Goal: Task Accomplishment & Management: Manage account settings

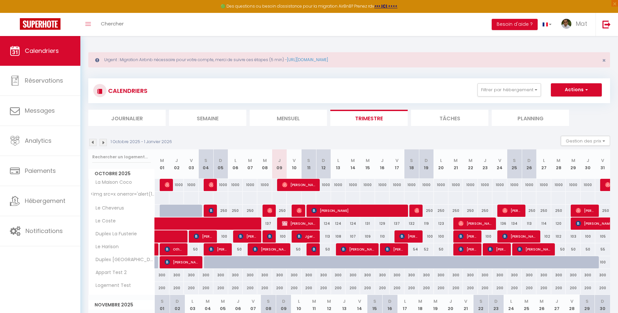
scroll to position [202, 0]
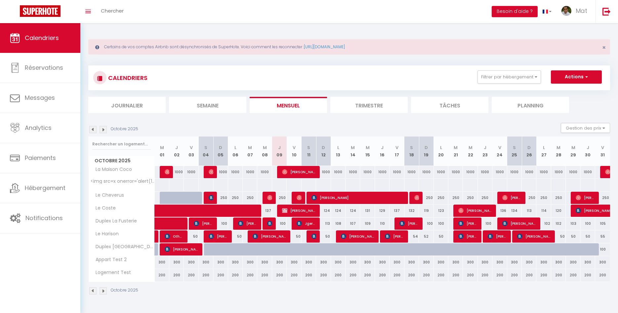
scroll to position [23, 0]
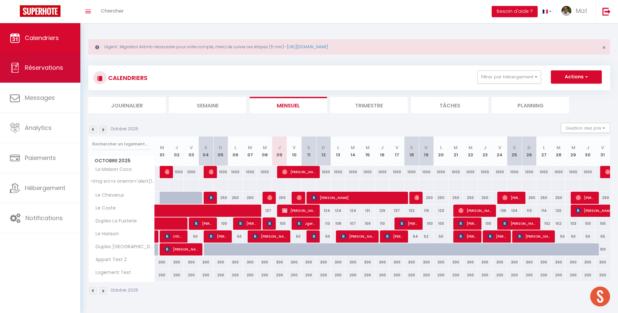
click at [57, 78] on link "Réservations" at bounding box center [40, 68] width 80 height 30
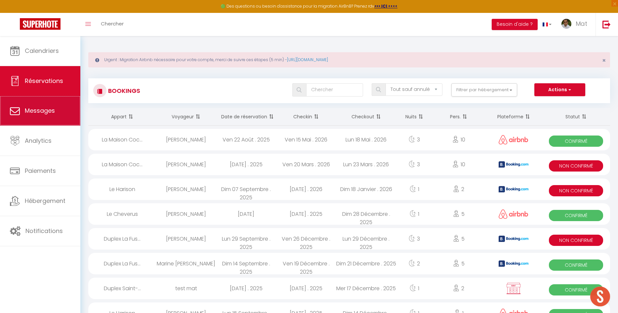
click at [46, 114] on span "Messages" at bounding box center [40, 110] width 30 height 8
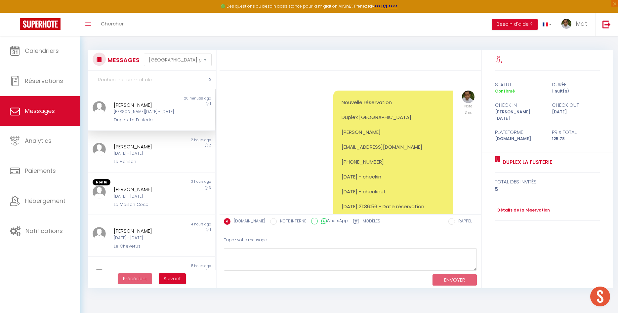
scroll to position [1891, 0]
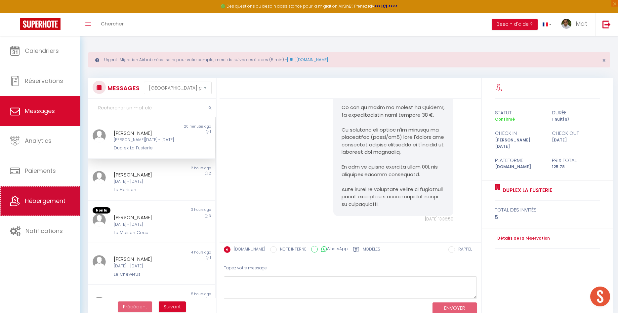
click at [46, 205] on span "Hébergement" at bounding box center [45, 201] width 41 height 8
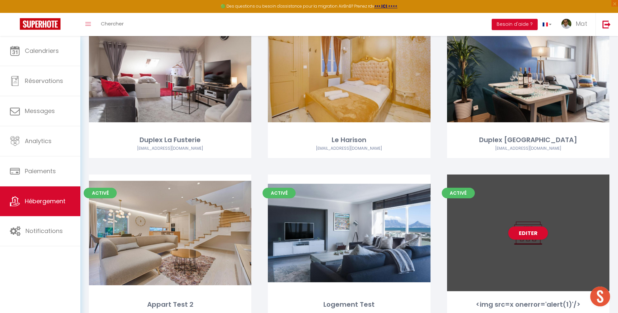
scroll to position [296, 0]
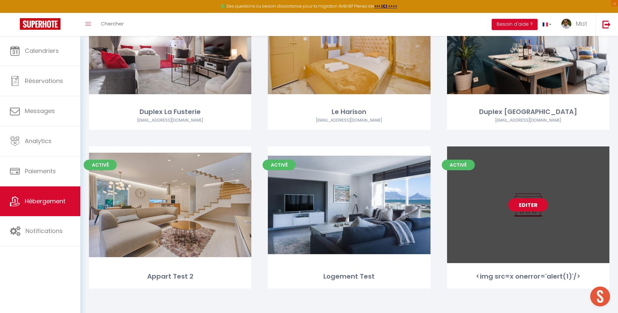
click at [524, 207] on link "Editer" at bounding box center [528, 204] width 40 height 13
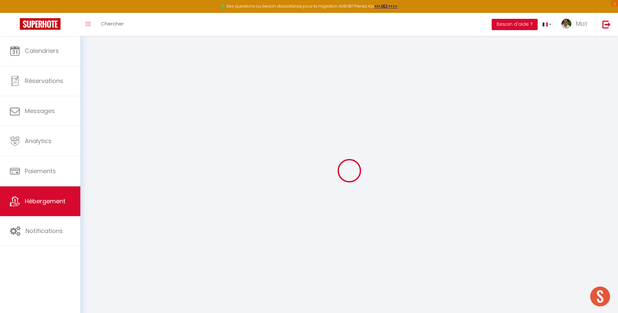
checkbox input "false"
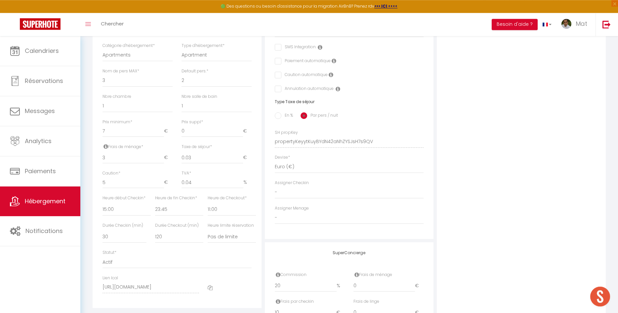
scroll to position [236, 0]
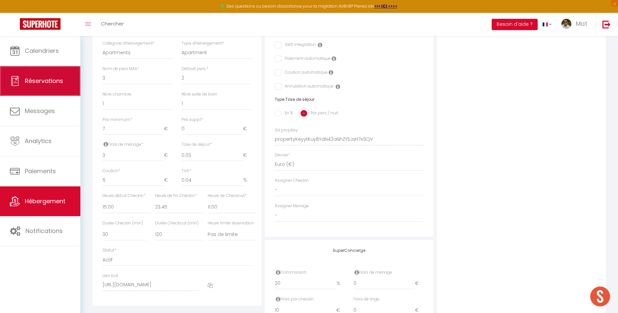
click at [6, 85] on link "Réservations" at bounding box center [40, 81] width 80 height 30
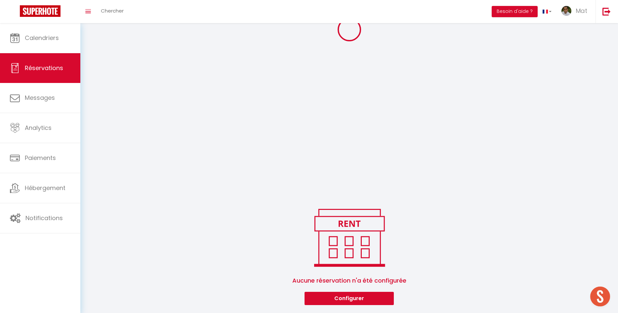
scroll to position [105, 0]
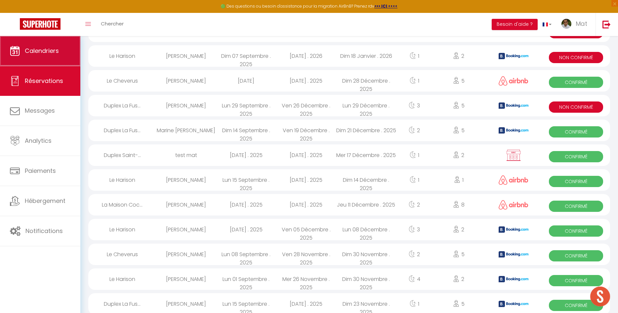
click at [43, 49] on span "Calendriers" at bounding box center [42, 51] width 34 height 8
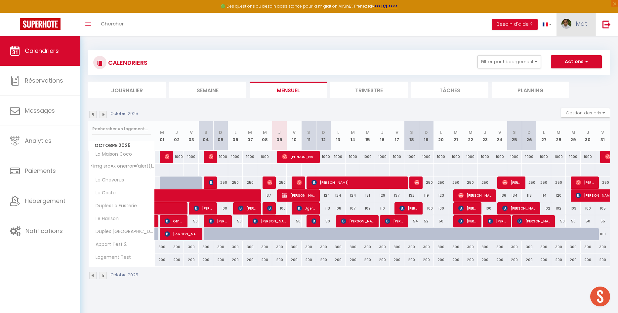
click at [583, 25] on span "Mat" at bounding box center [582, 24] width 12 height 8
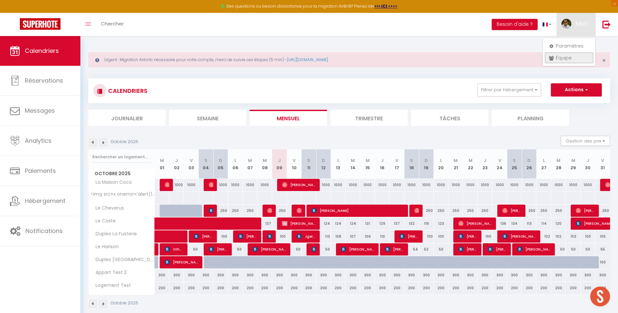
click at [570, 57] on link "Équipe" at bounding box center [569, 57] width 49 height 11
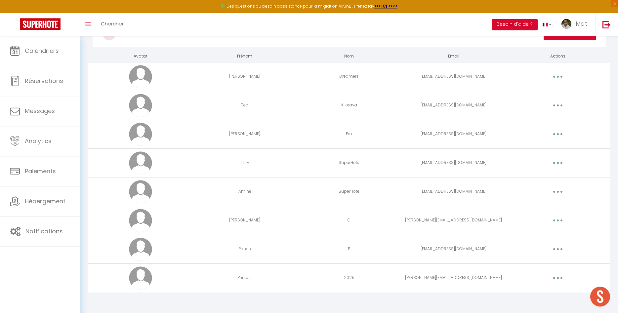
scroll to position [53, 0]
click at [558, 279] on button "button" at bounding box center [558, 277] width 19 height 11
click at [542, 292] on link "Editer" at bounding box center [540, 292] width 49 height 11
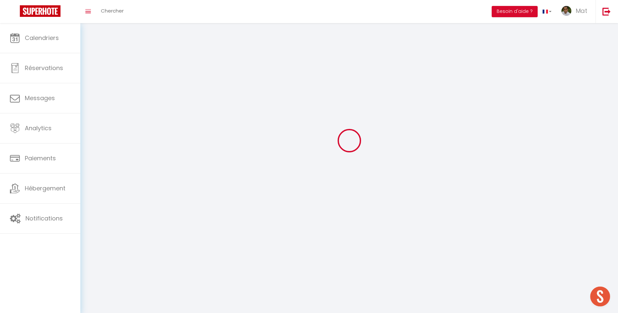
type input "Pentest"
type input "2025"
type input "yann.letierce+superhote@securitrust.fr"
type textarea "https://app.superhote.com/#/connect/pEMEEsrC6I"
checkbox input "true"
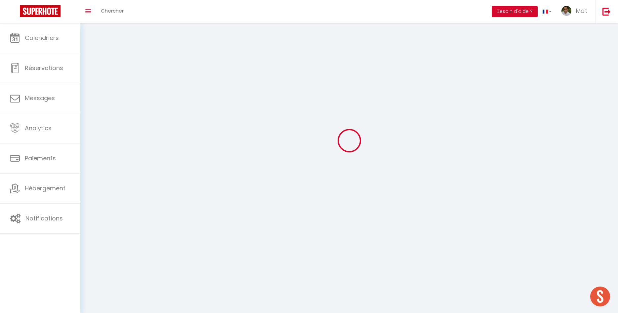
checkbox input "true"
checkbox input "false"
checkbox input "true"
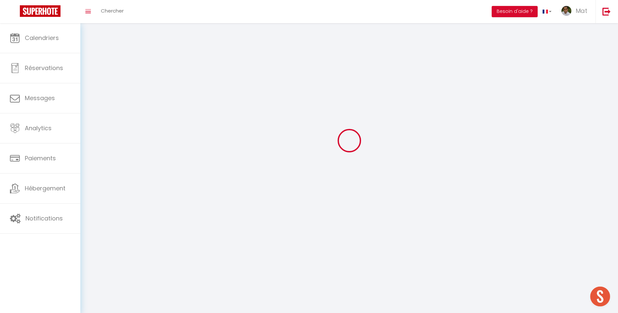
checkbox input "true"
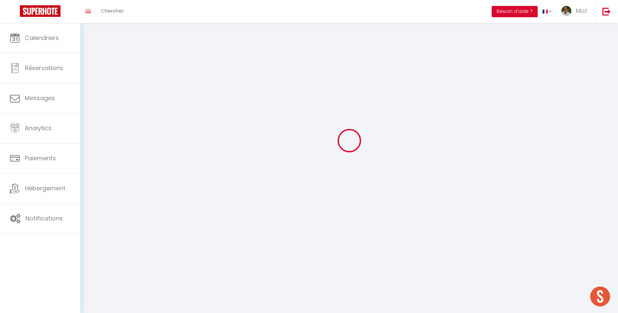
checkbox input "true"
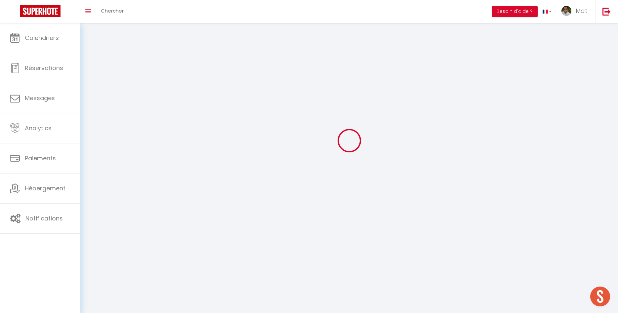
checkbox input "true"
select select
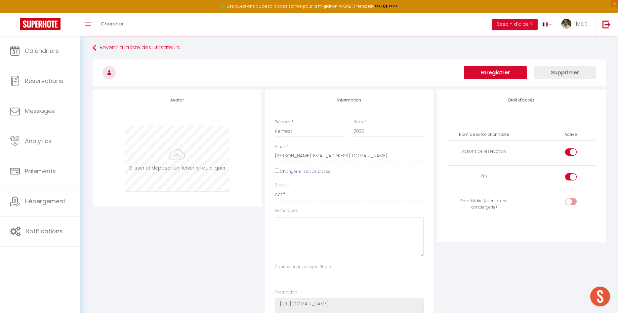
click at [188, 153] on input "file" at bounding box center [177, 158] width 104 height 65
type input "C:\fakepath\eicar.com"
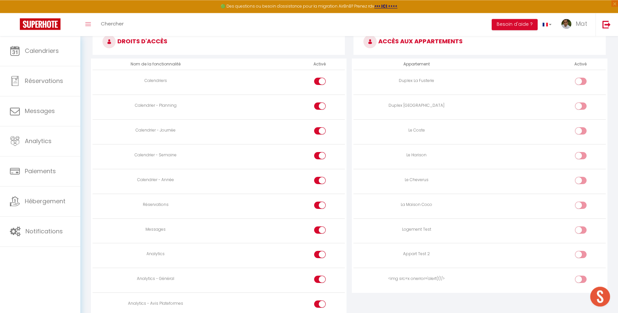
scroll to position [555, 0]
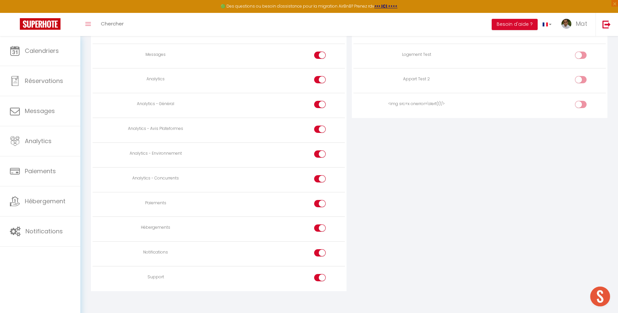
click at [583, 103] on input "checkbox" at bounding box center [587, 106] width 12 height 10
click at [583, 104] on input "checkbox" at bounding box center [587, 106] width 12 height 10
checkbox input "false"
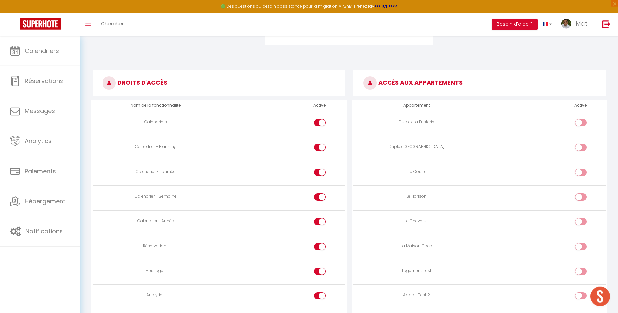
scroll to position [352, 0]
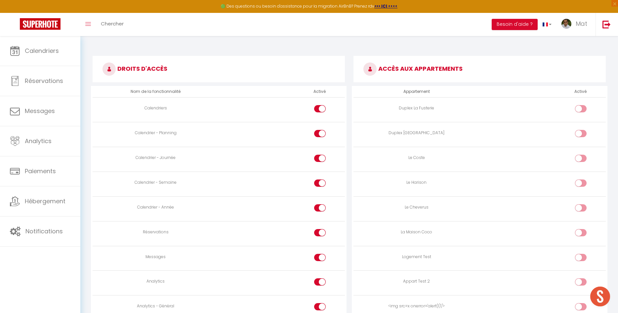
click at [581, 110] on input "checkbox" at bounding box center [587, 110] width 12 height 10
checkbox input "true"
click at [579, 133] on div at bounding box center [581, 133] width 12 height 7
checkbox input "true"
click at [578, 149] on td at bounding box center [543, 159] width 126 height 25
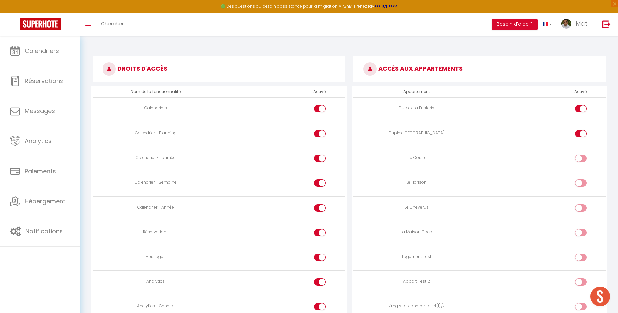
click at [578, 153] on td at bounding box center [543, 159] width 126 height 25
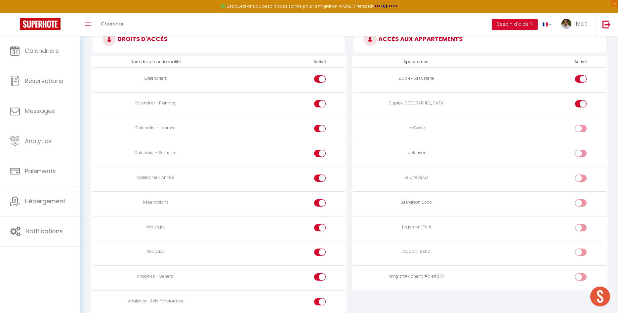
scroll to position [386, 0]
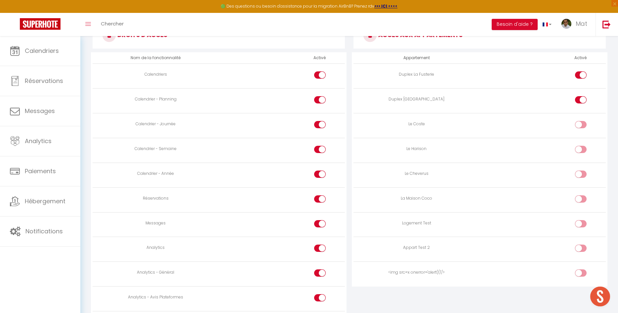
click at [582, 271] on input "checkbox" at bounding box center [587, 275] width 12 height 10
checkbox input "true"
click at [582, 248] on input "checkbox" at bounding box center [587, 250] width 12 height 10
checkbox input "true"
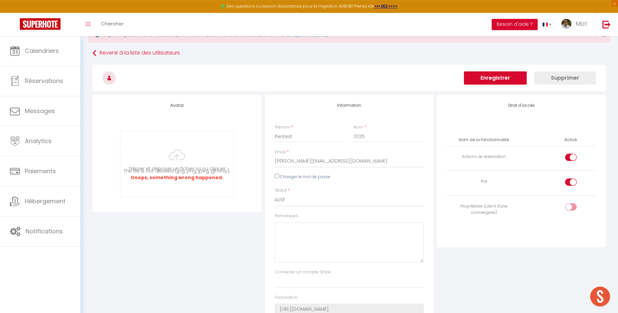
scroll to position [0, 0]
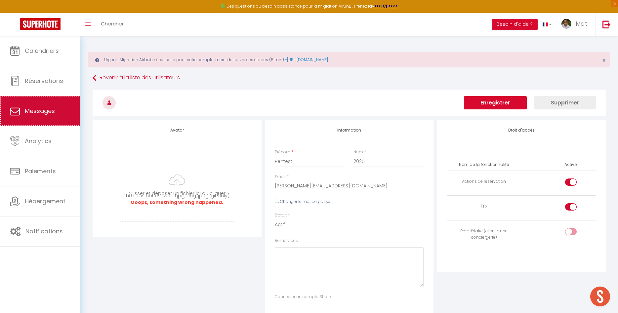
click at [51, 111] on span "Messages" at bounding box center [40, 111] width 30 height 8
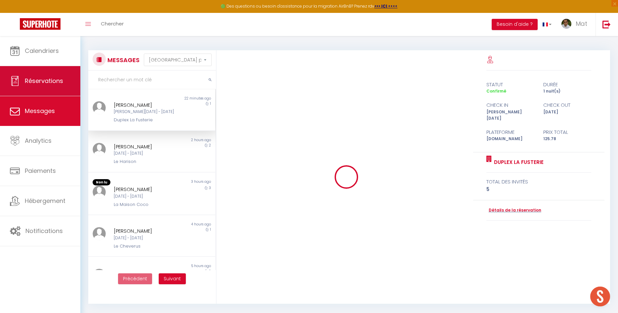
scroll to position [1891, 0]
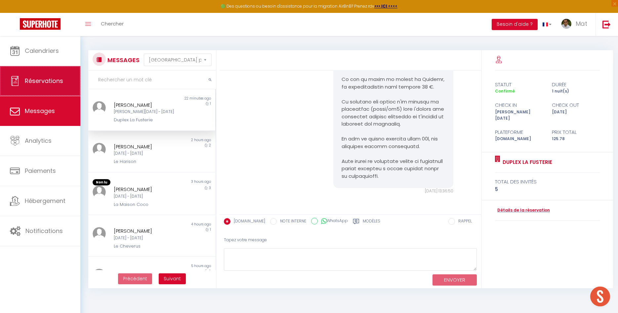
click at [43, 87] on link "Réservations" at bounding box center [40, 81] width 80 height 30
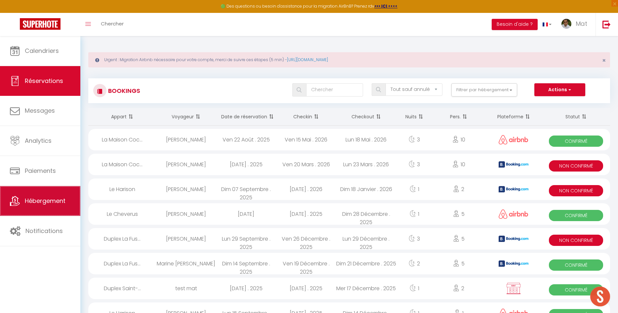
click at [52, 210] on link "Hébergement" at bounding box center [40, 201] width 80 height 30
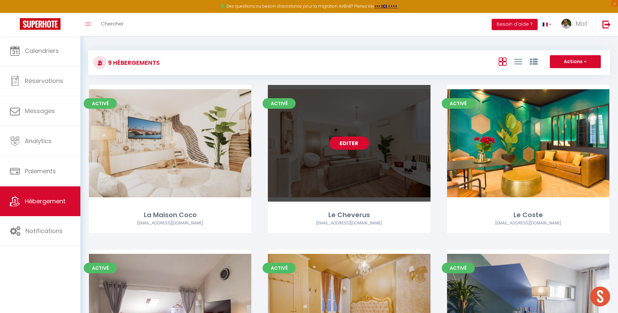
click at [370, 167] on div "Editer" at bounding box center [349, 143] width 162 height 117
select select "3"
select select "2"
select select "1"
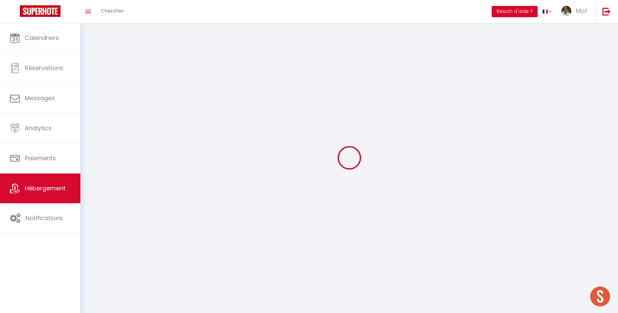
select select
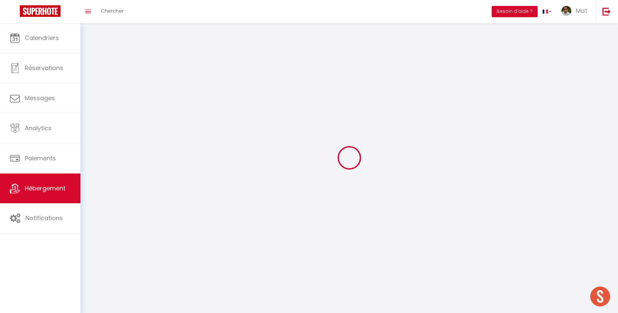
checkbox input "false"
select select
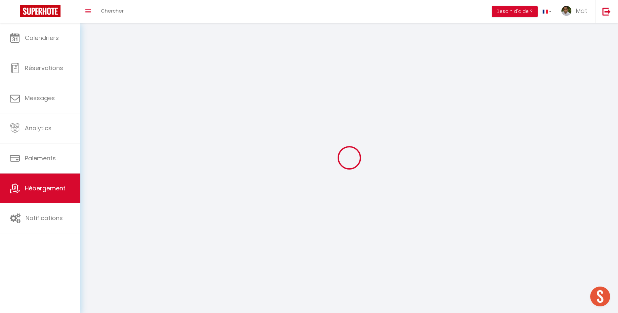
select select
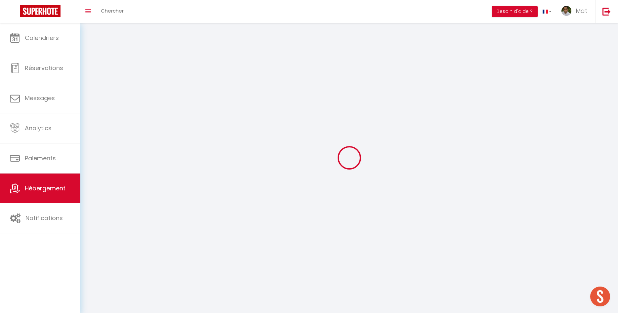
select select
checkbox input "false"
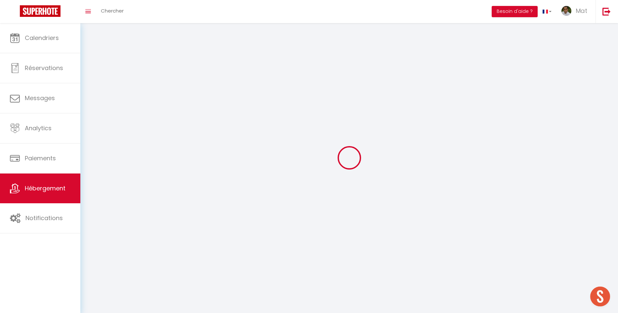
checkbox input "false"
select select
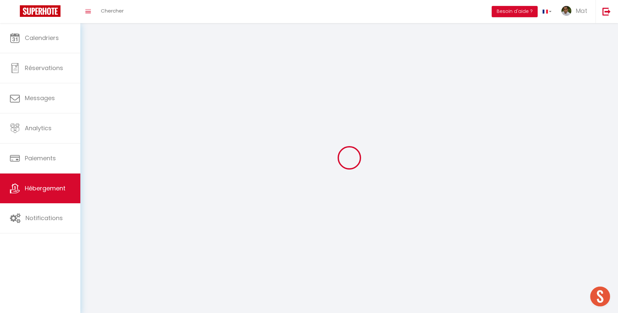
select select
checkbox input "false"
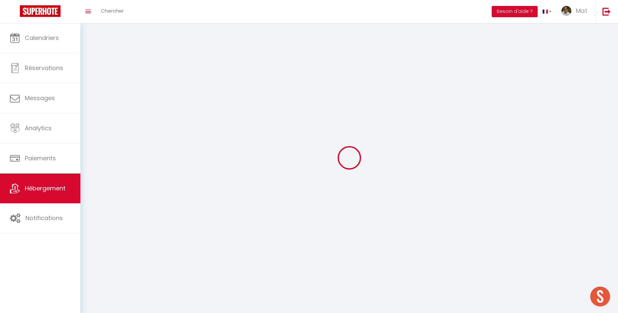
checkbox input "false"
select select
select select "1"
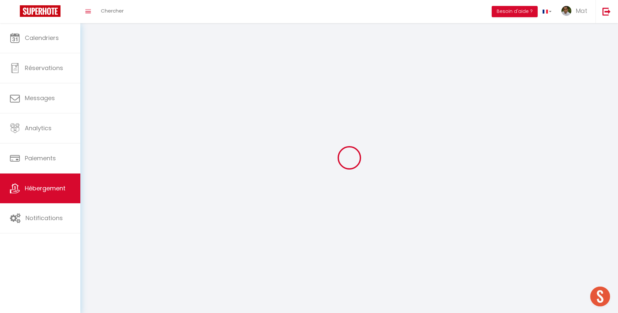
select select
select select "28"
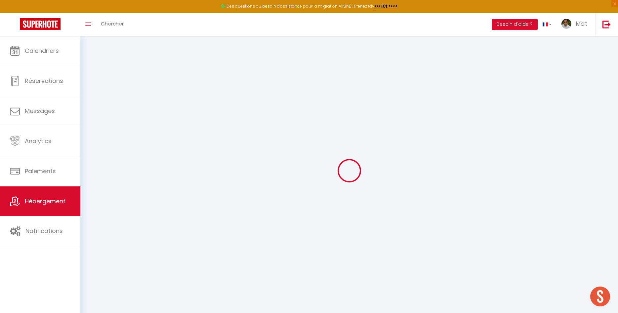
select select
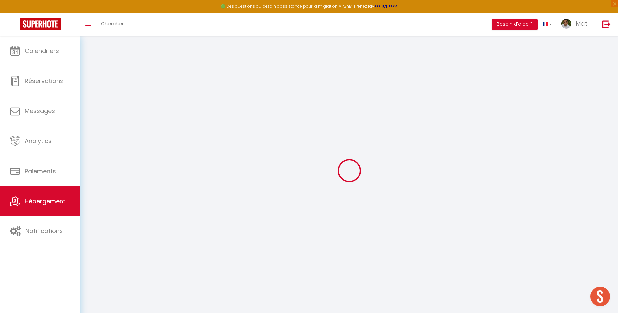
select select
checkbox input "false"
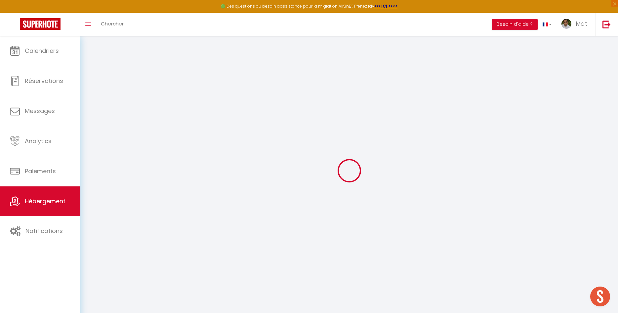
select select
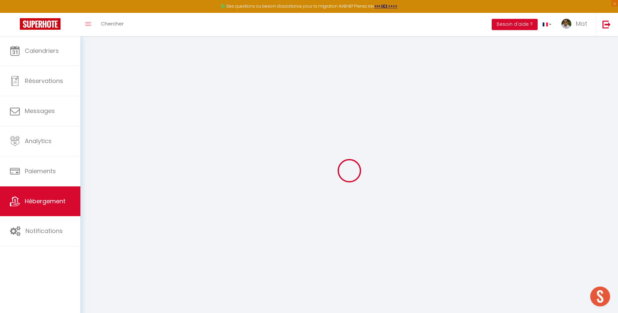
select select
checkbox input "false"
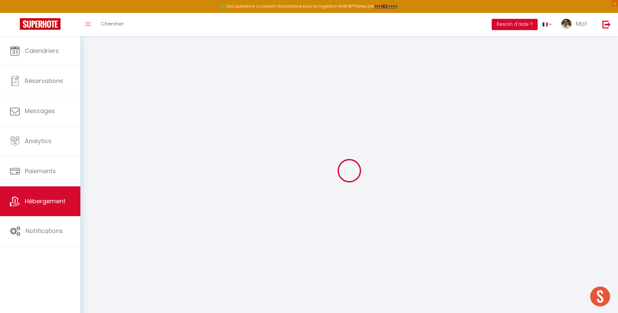
checkbox input "false"
select select
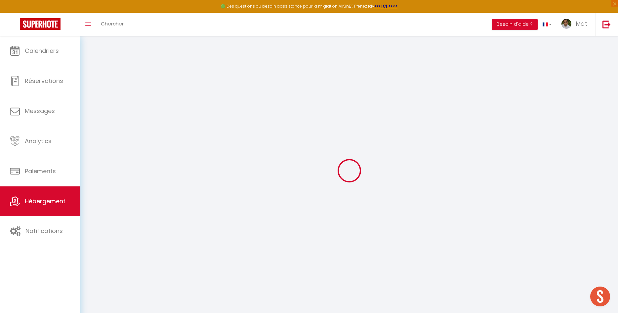
select select
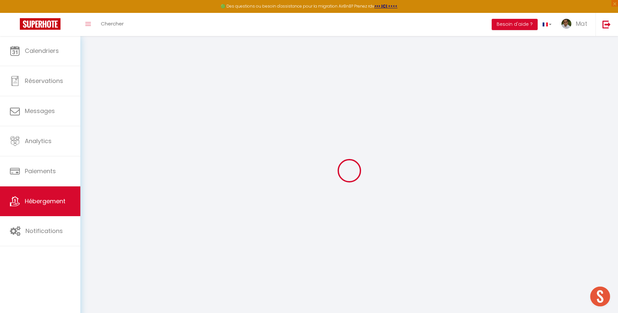
checkbox input "false"
select select
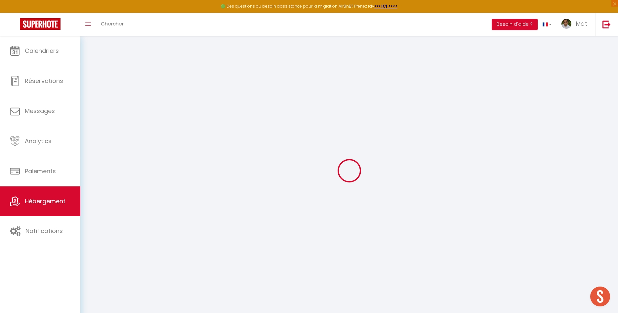
select select
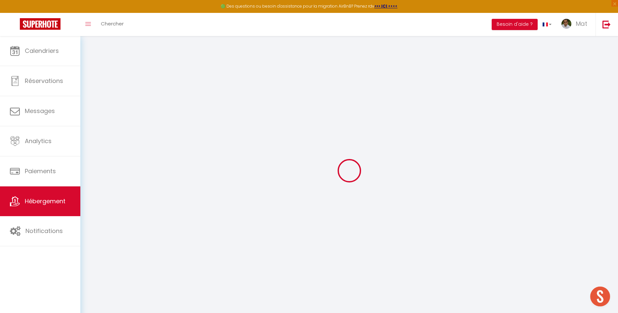
select select
checkbox input "false"
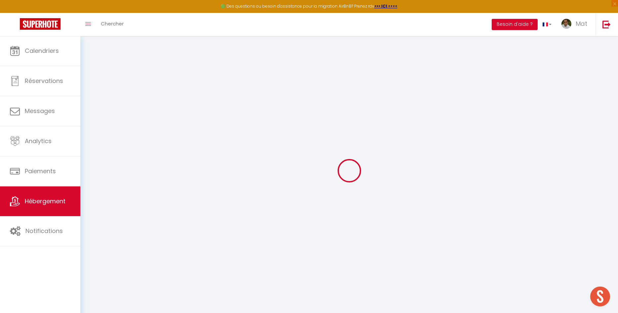
checkbox input "false"
select select
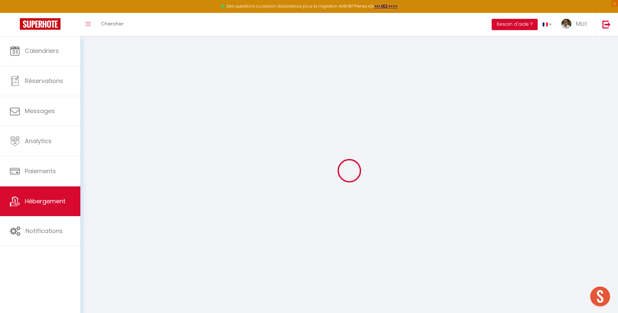
select select
checkbox input "false"
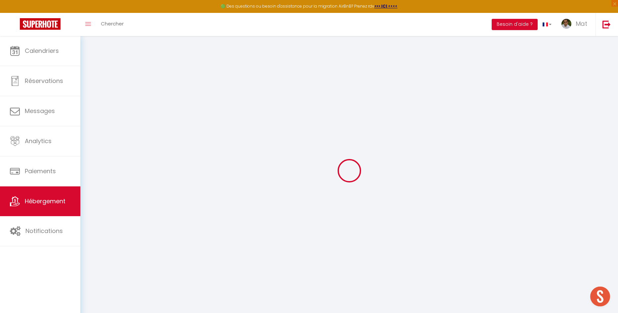
checkbox input "false"
select select
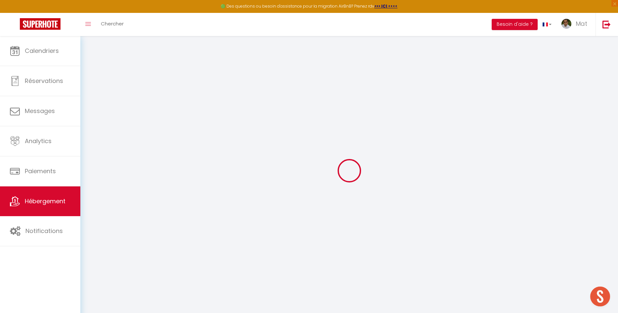
type input "Le Cheverus"
type input "IMMO"
type input "MRA"
type input "19 rue de Cheverus"
type input "33000"
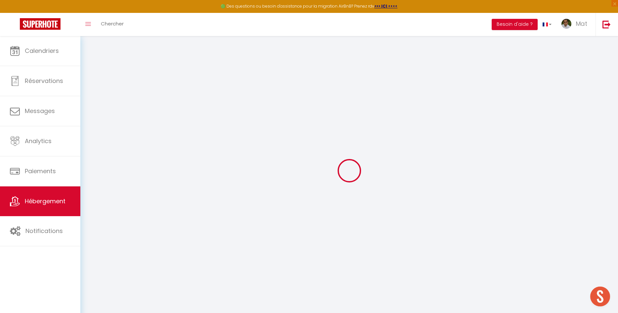
type input "Bordeaux"
select select "7"
type input "35"
type input "20"
type input "30"
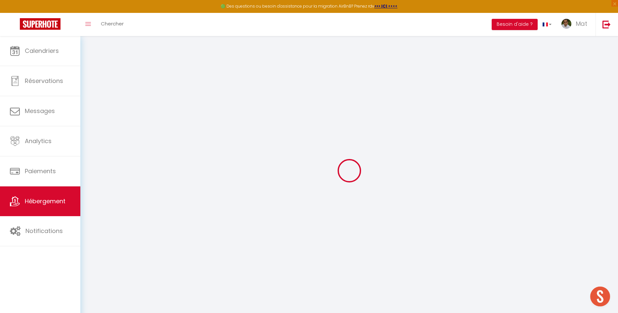
type input "1.65"
type input "200"
select select
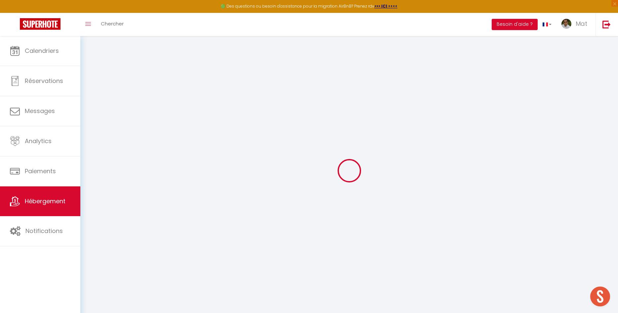
select select
type input "19 rue de Cheverus"
type input "33000"
type input "Bordeaux"
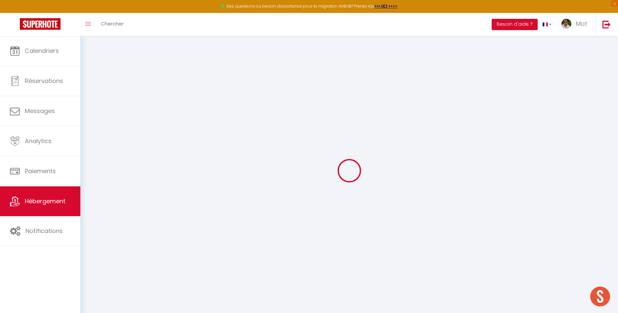
type input "[EMAIL_ADDRESS][DOMAIN_NAME]"
select select "742"
checkbox input "false"
checkbox input "true"
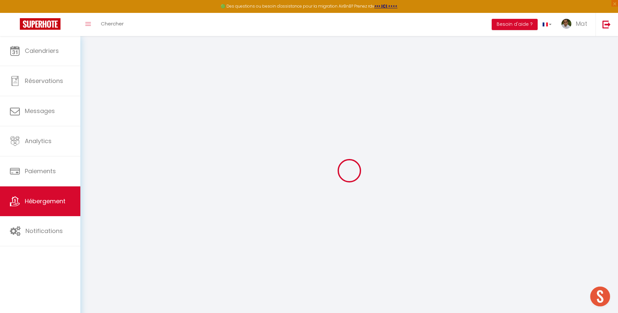
checkbox input "false"
type input "0"
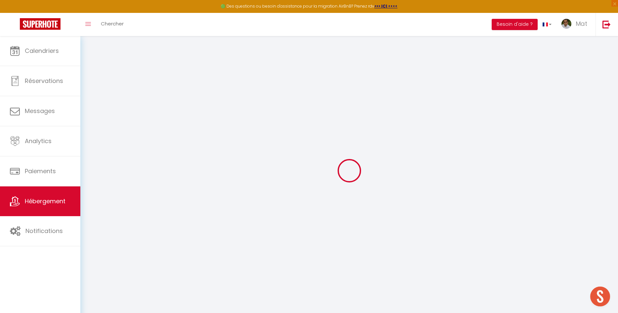
select select "32380"
checkbox input "false"
checkbox input "true"
checkbox input "false"
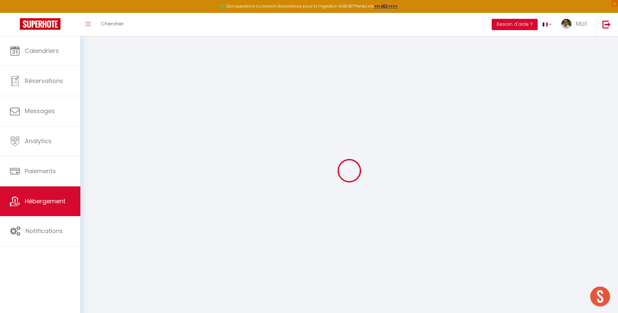
select select "17:00"
select select "23:30"
select select "10:00"
select select "30"
select select "120"
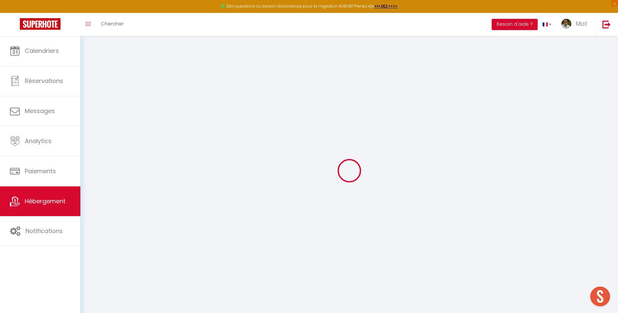
checkbox input "false"
checkbox input "true"
checkbox input "false"
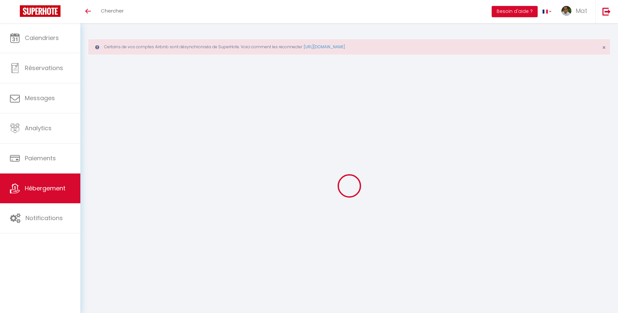
type input "Le Cheverus"
type input "IMMO"
type input "MRA"
type input "19 rue de Cheverus"
type input "33000"
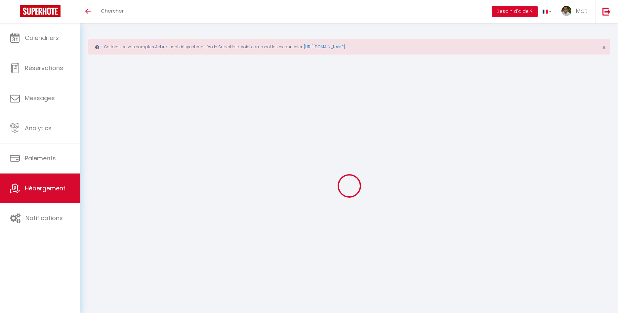
type input "Bordeaux"
select select "7"
type input "35"
type input "20"
type input "30"
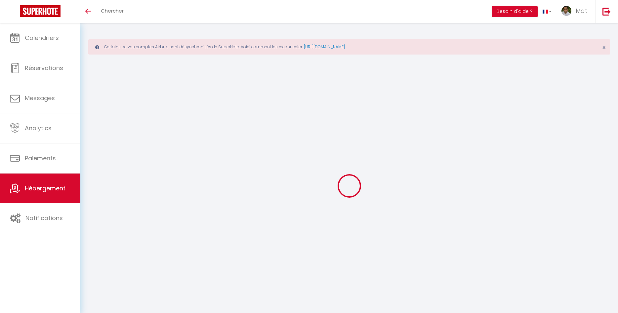
type input "1.65"
type input "200"
type input "19 rue de Cheverus"
type input "33000"
type input "Bordeaux"
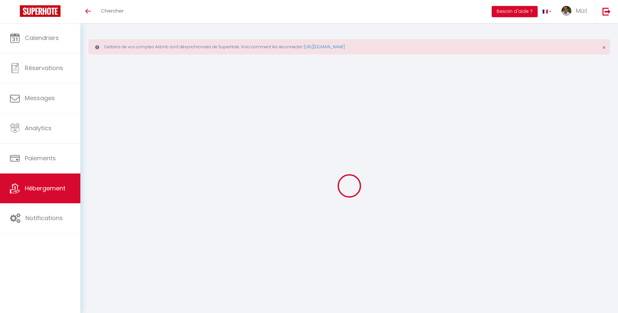
type input "[EMAIL_ADDRESS][DOMAIN_NAME]"
select select "742"
checkbox input "false"
checkbox input "true"
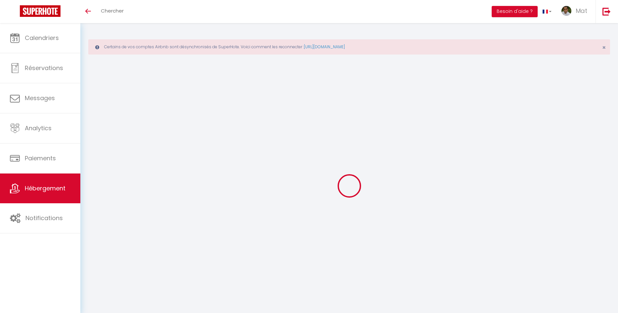
checkbox input "false"
type input "0"
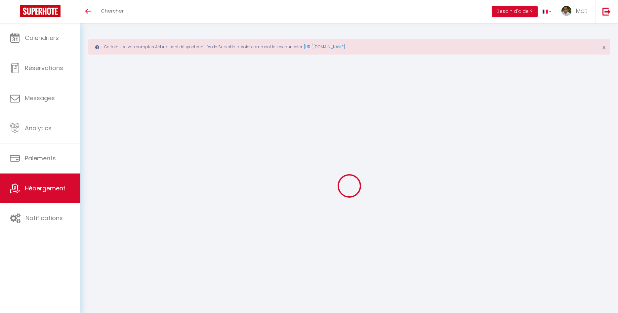
select select "17:00"
select select "23:30"
select select "10:00"
select select "30"
select select "120"
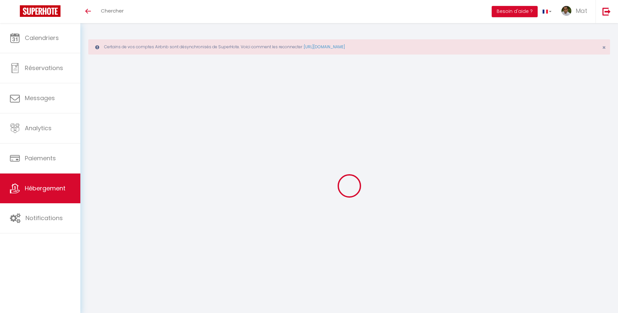
select select
select select "32380"
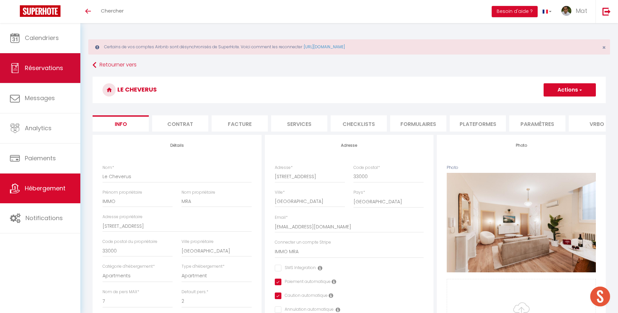
click at [43, 76] on link "Réservations" at bounding box center [40, 68] width 80 height 30
select select "not_cancelled"
